Goal: Task Accomplishment & Management: Complete application form

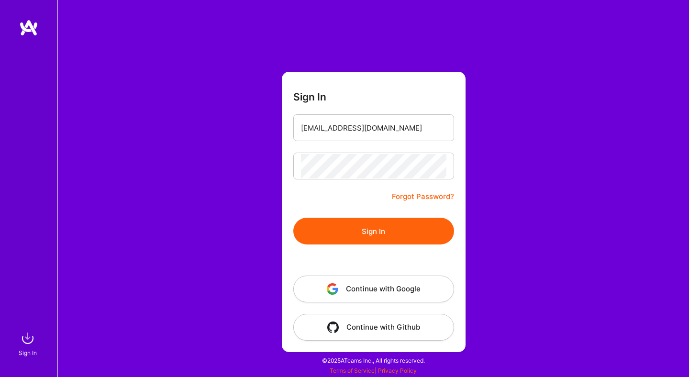
click at [401, 232] on button "Sign In" at bounding box center [373, 231] width 161 height 27
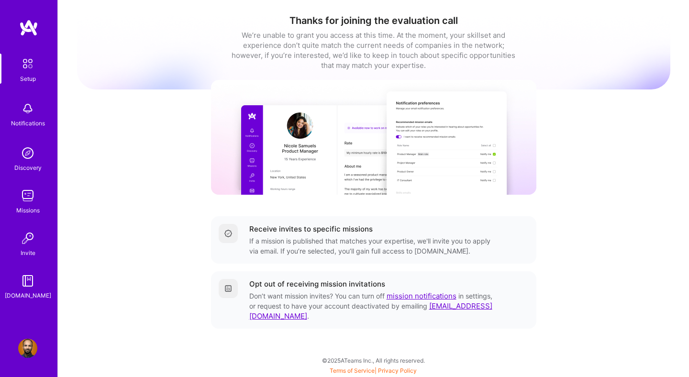
click at [32, 201] on img at bounding box center [27, 195] width 19 height 19
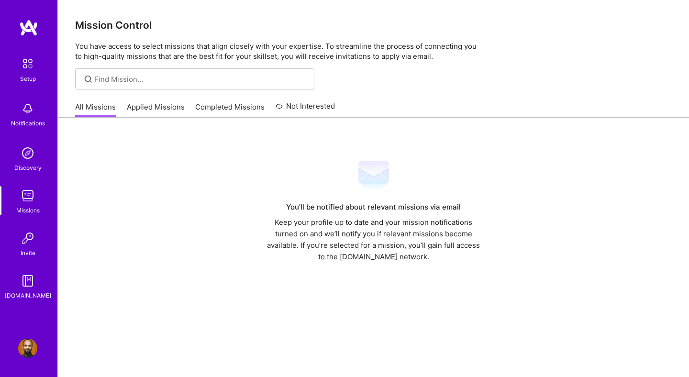
click at [143, 108] on link "Applied Missions" at bounding box center [156, 110] width 58 height 16
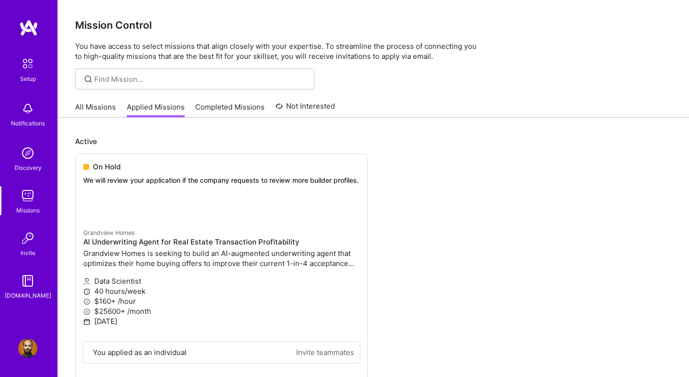
click at [203, 108] on link "Completed Missions" at bounding box center [229, 110] width 69 height 16
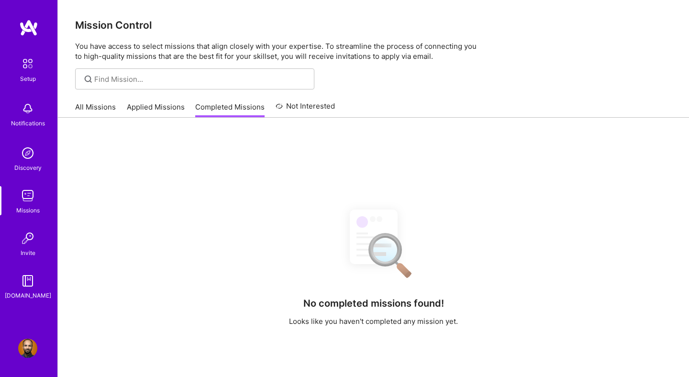
click at [153, 105] on link "Applied Missions" at bounding box center [156, 110] width 58 height 16
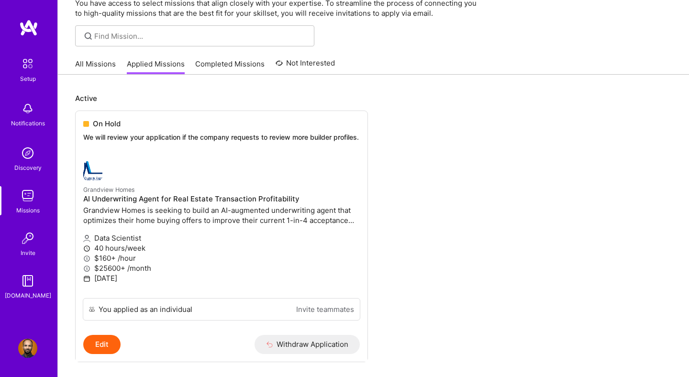
scroll to position [49, 0]
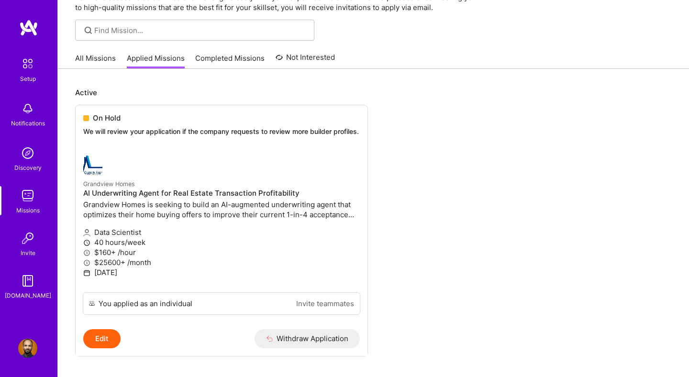
click at [98, 57] on link "All Missions" at bounding box center [95, 61] width 41 height 16
